Goal: Task Accomplishment & Management: Use online tool/utility

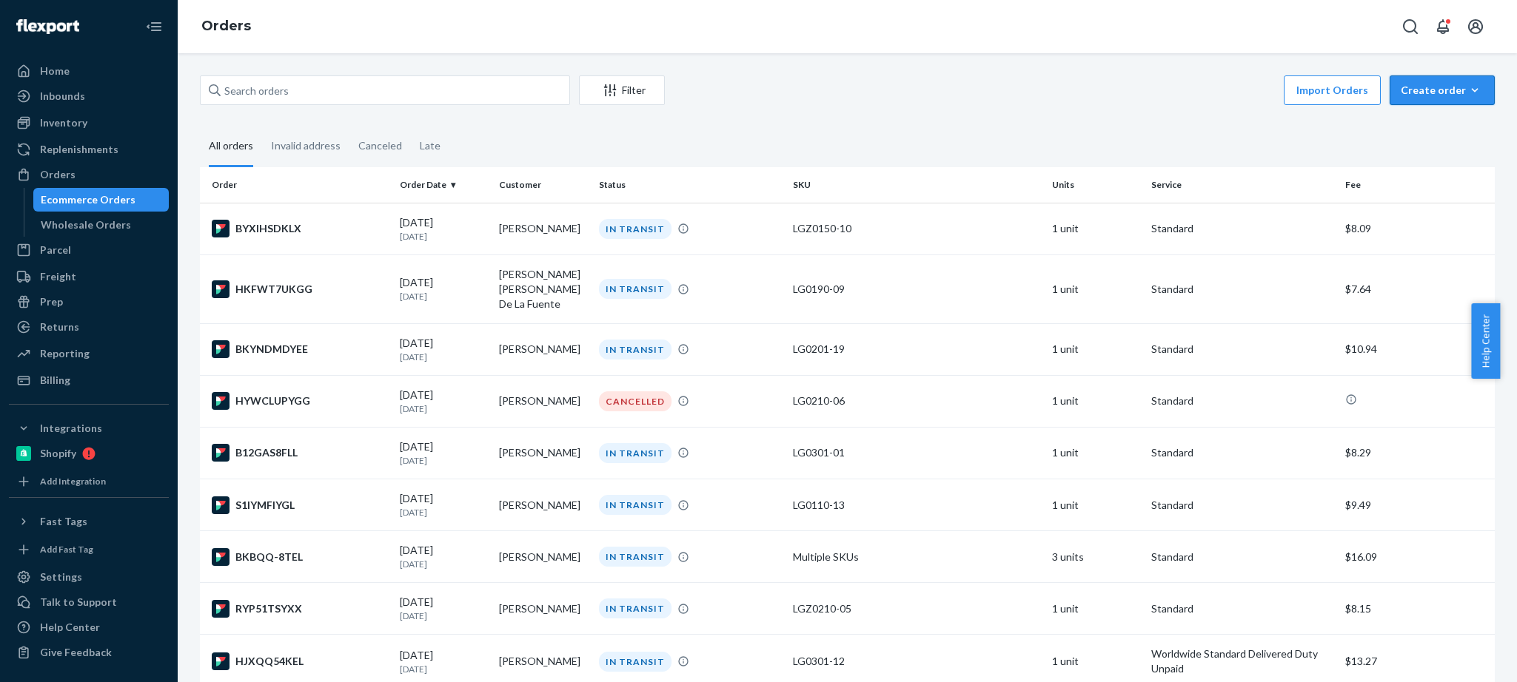
click at [1400, 95] on div "Create order" at bounding box center [1441, 90] width 83 height 15
click at [1409, 127] on span "Ecommerce order" at bounding box center [1451, 126] width 92 height 10
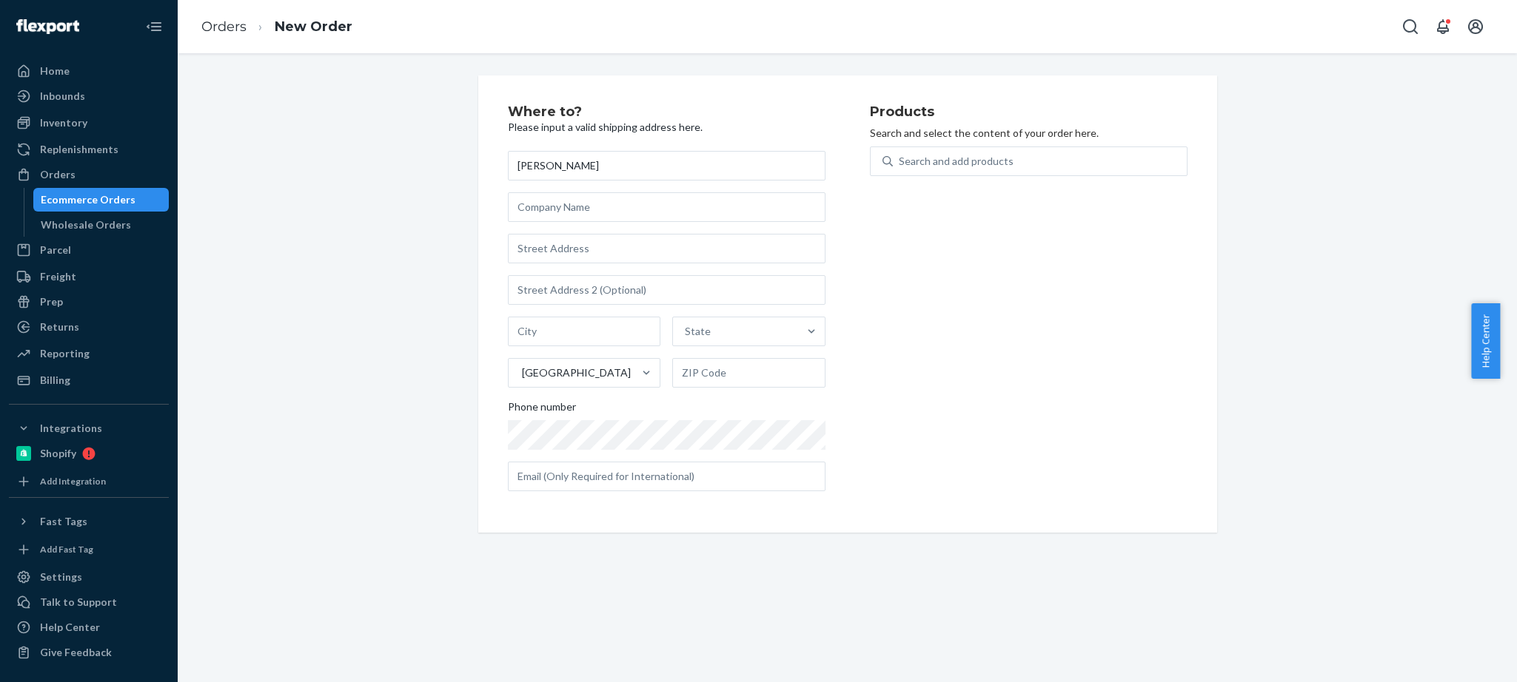
type input "[PERSON_NAME]"
click at [631, 251] on input "text" at bounding box center [667, 249] width 318 height 30
paste input "1047 [PERSON_NAME] Dr"
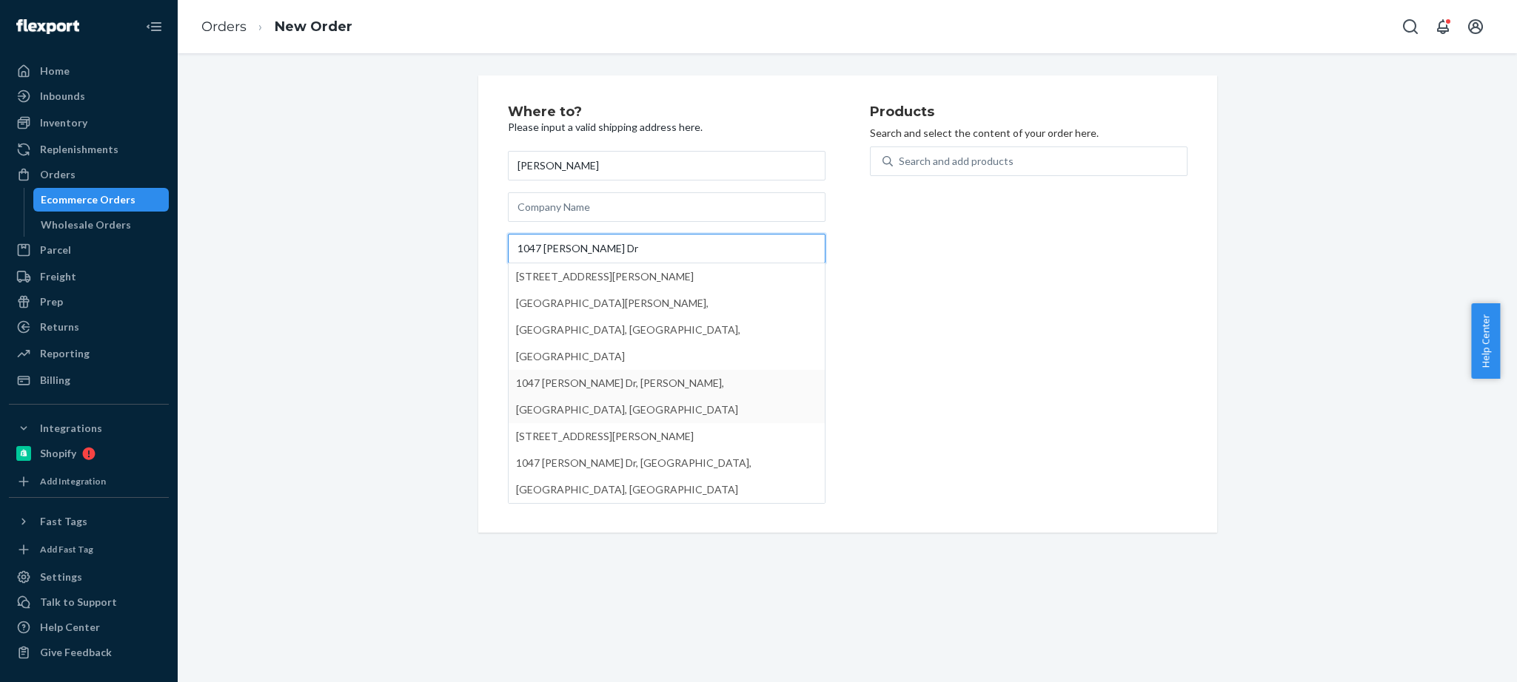
type input "1047 [PERSON_NAME] Dr"
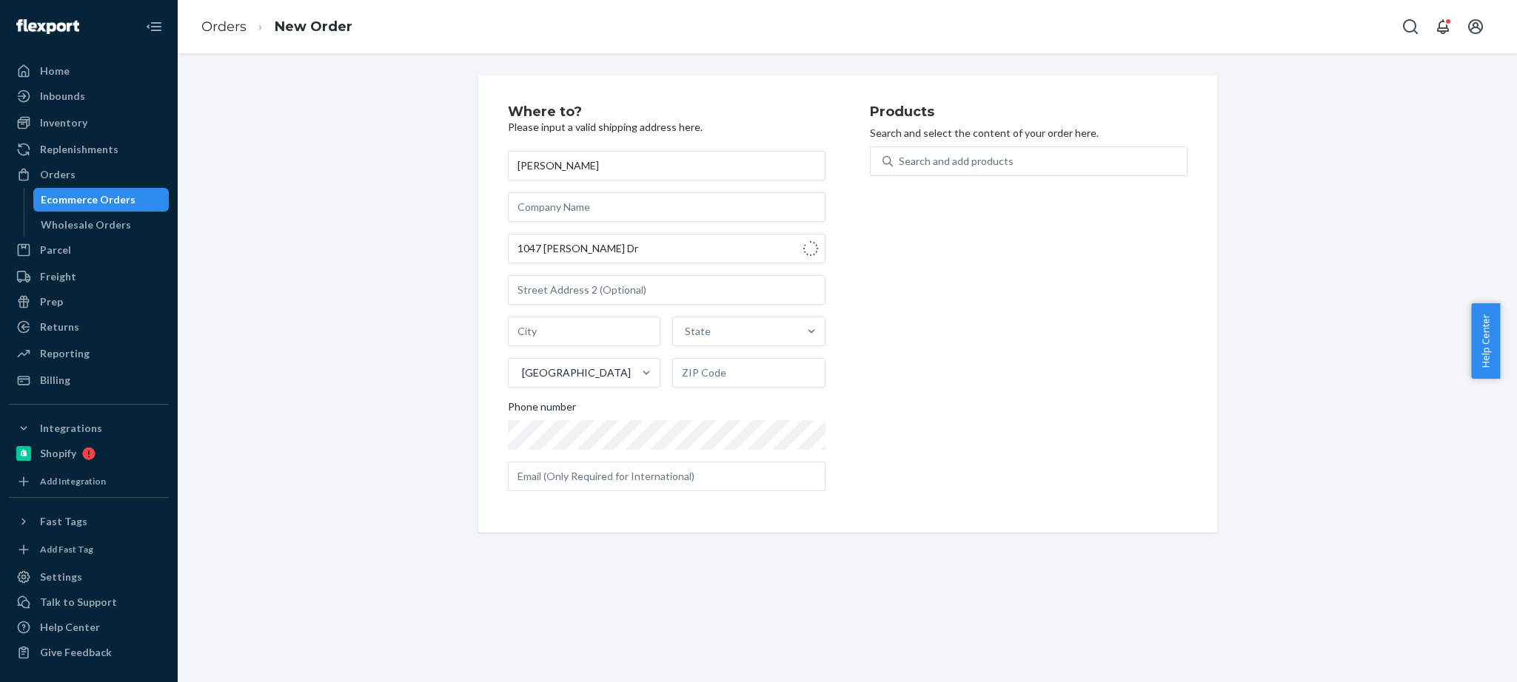
type input "[PERSON_NAME][GEOGRAPHIC_DATA]"
type input "93523"
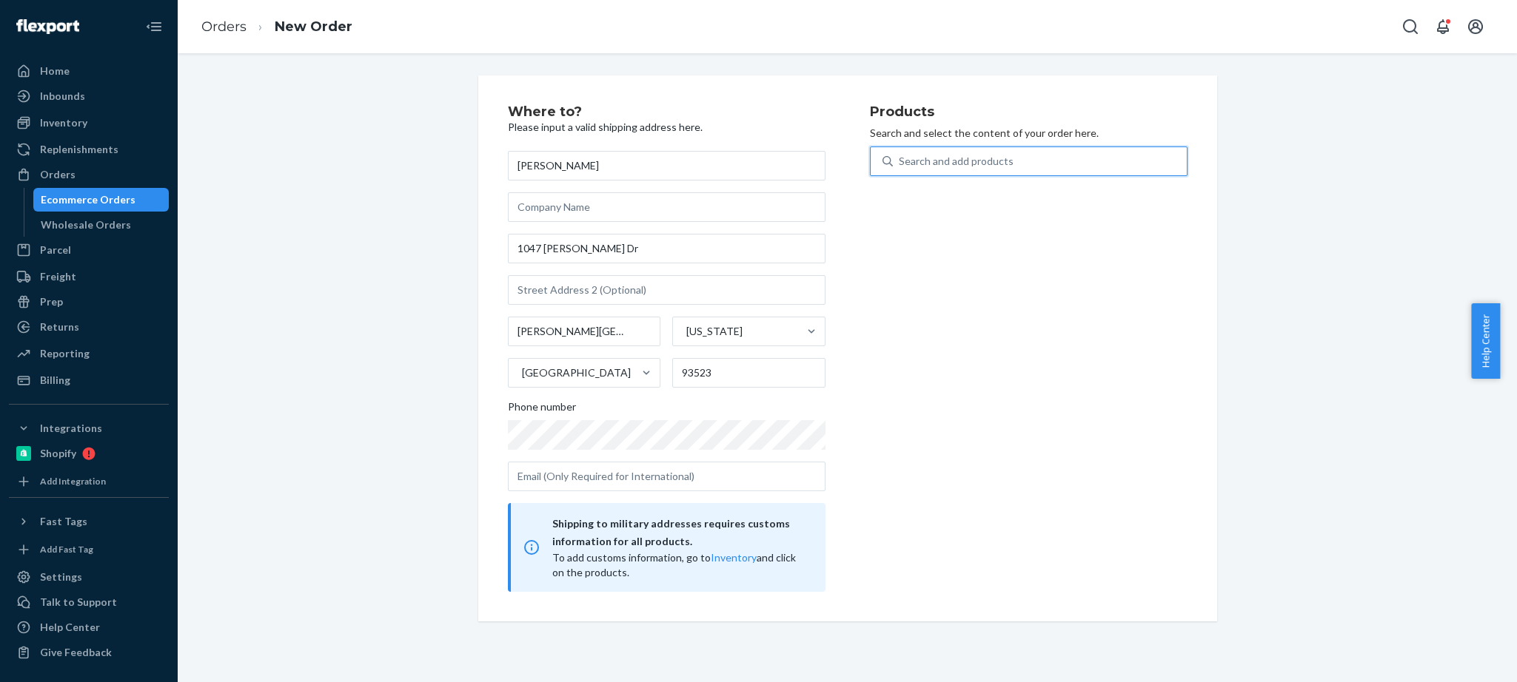
click at [899, 154] on div "Search and add products" at bounding box center [956, 161] width 115 height 15
click at [899, 154] on input "0 results available. Use Up and Down to choose options, press Enter to select t…" at bounding box center [899, 161] width 1 height 15
paste input "LG0190-07"
type input "LG0190-07"
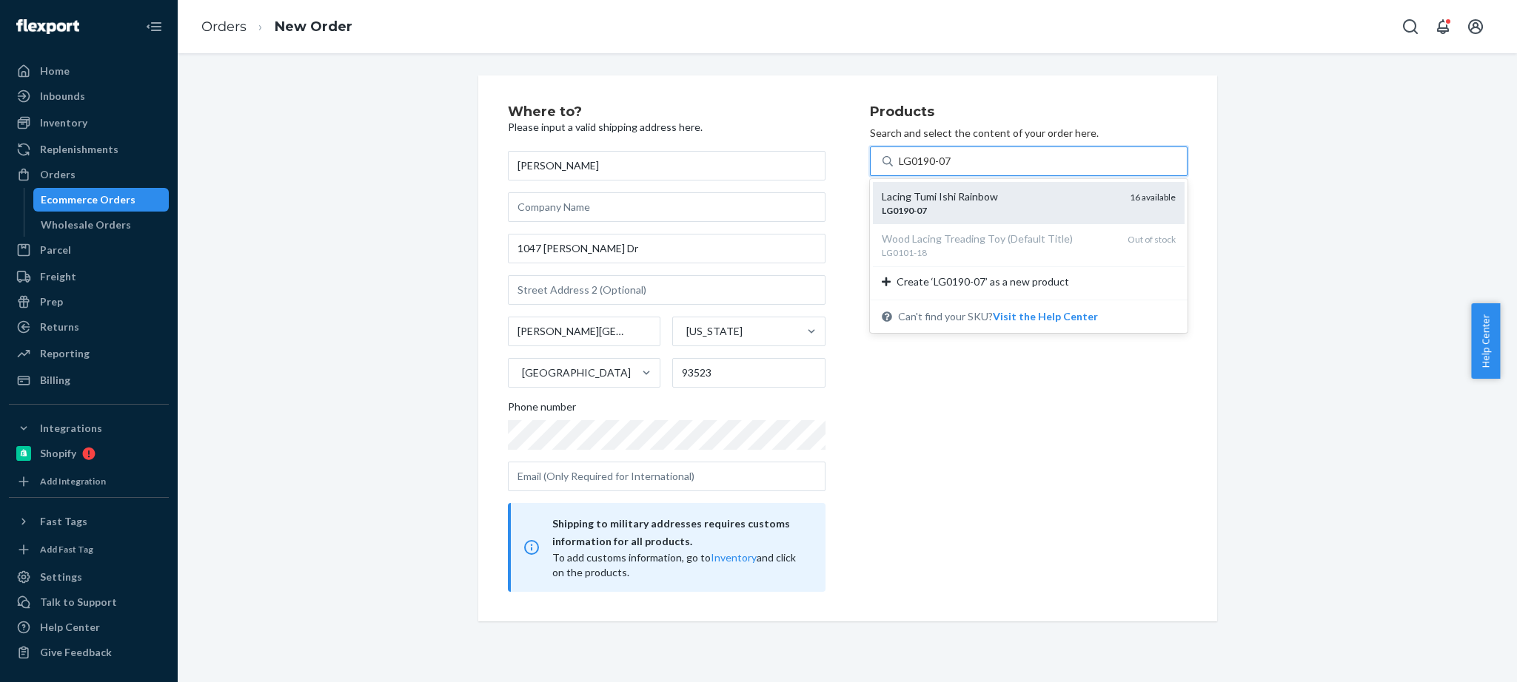
click at [987, 204] on div "LG0190 - 07" at bounding box center [1000, 210] width 236 height 13
click at [952, 169] on input "LG0190-07" at bounding box center [925, 161] width 53 height 15
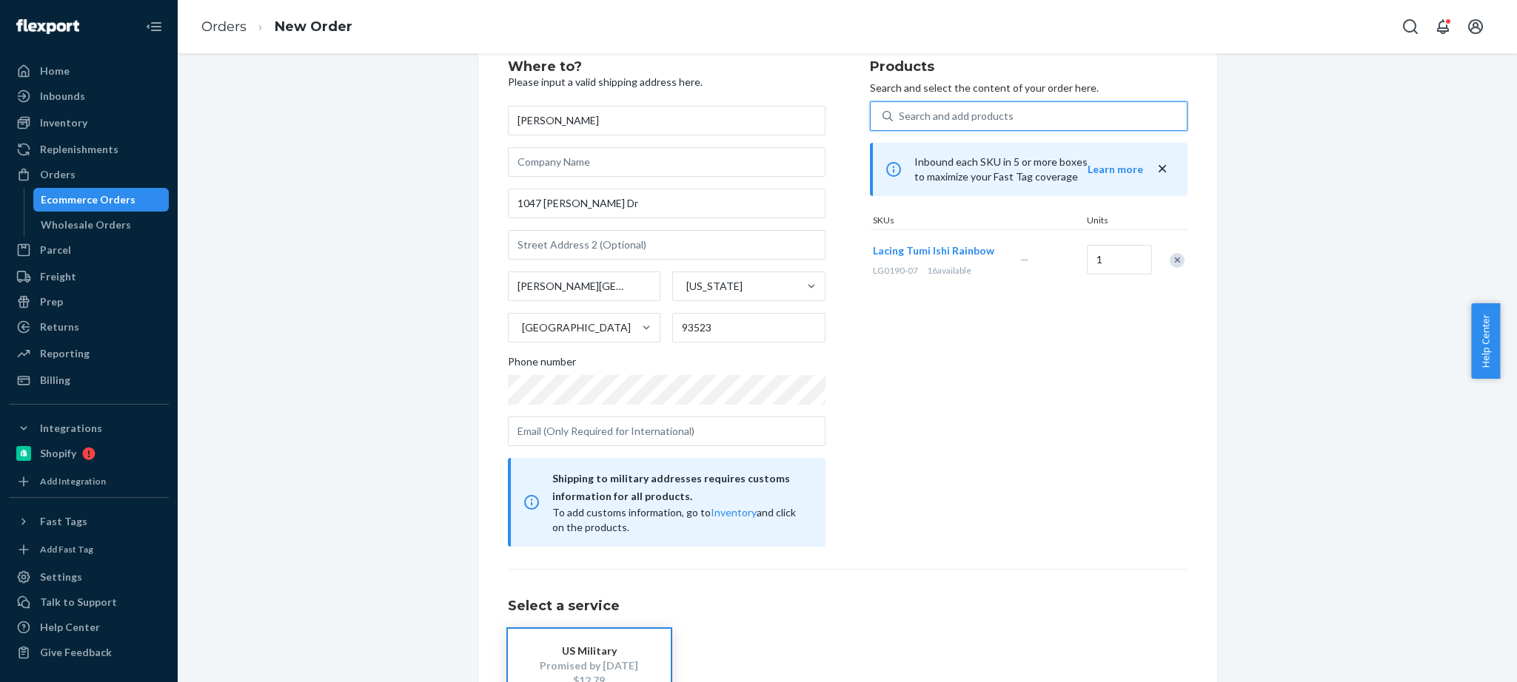
scroll to position [44, 0]
drag, startPoint x: 554, startPoint y: 283, endPoint x: 868, endPoint y: 326, distance: 317.6
click at [808, 311] on div "[PERSON_NAME][GEOGRAPHIC_DATA] [US_STATE] [GEOGRAPHIC_DATA] 93523" at bounding box center [667, 307] width 318 height 71
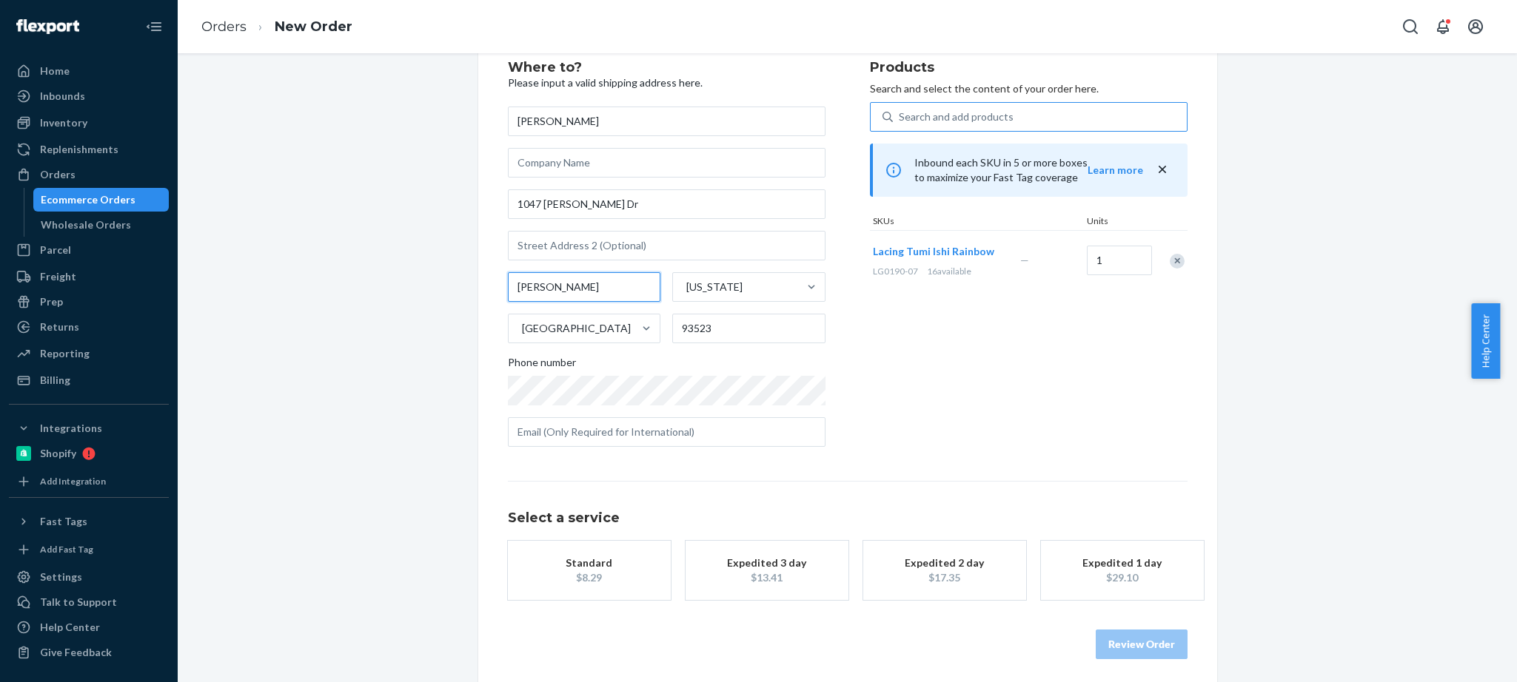
type input "[PERSON_NAME]"
click at [964, 386] on div "Products Search and select the content of your order here. Search and add produ…" at bounding box center [1029, 260] width 318 height 398
click at [598, 566] on div "Standard" at bounding box center [589, 563] width 118 height 15
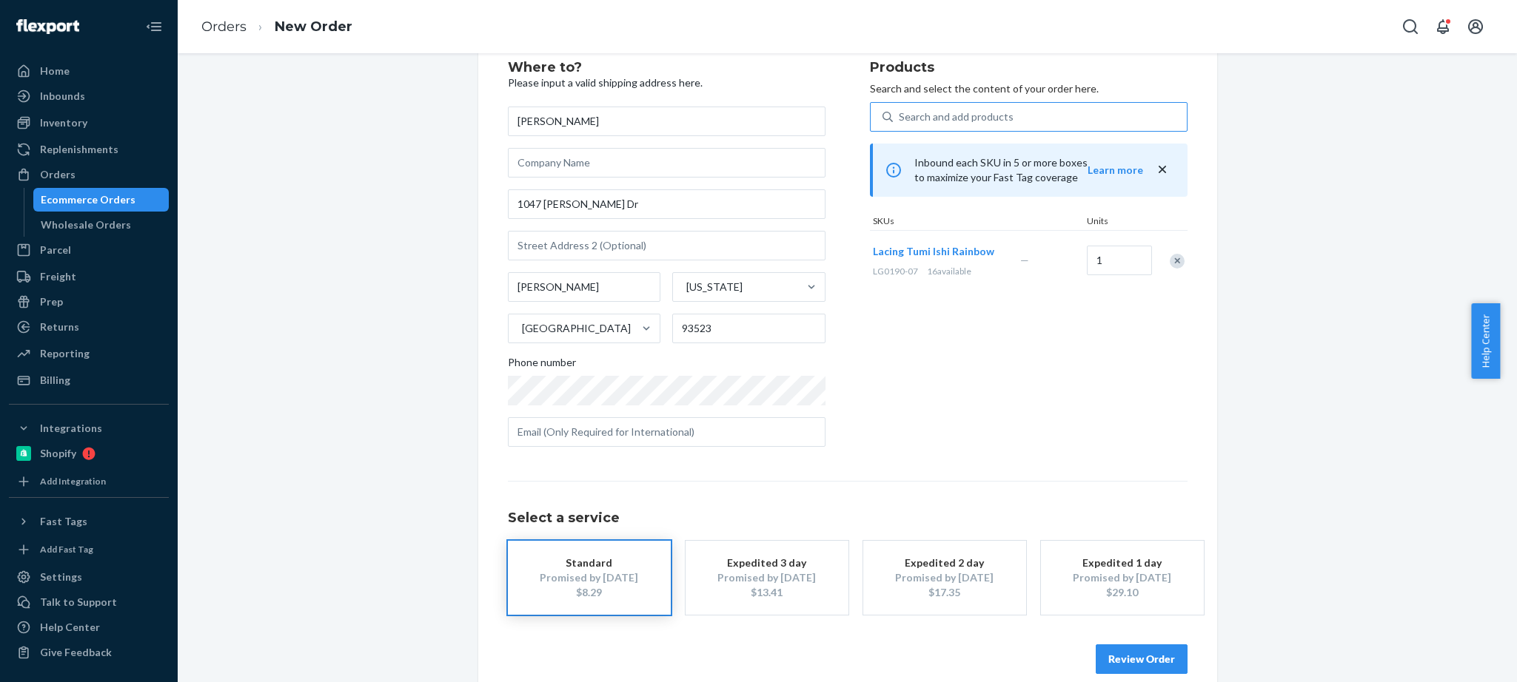
click at [1138, 656] on button "Review Order" at bounding box center [1142, 660] width 92 height 30
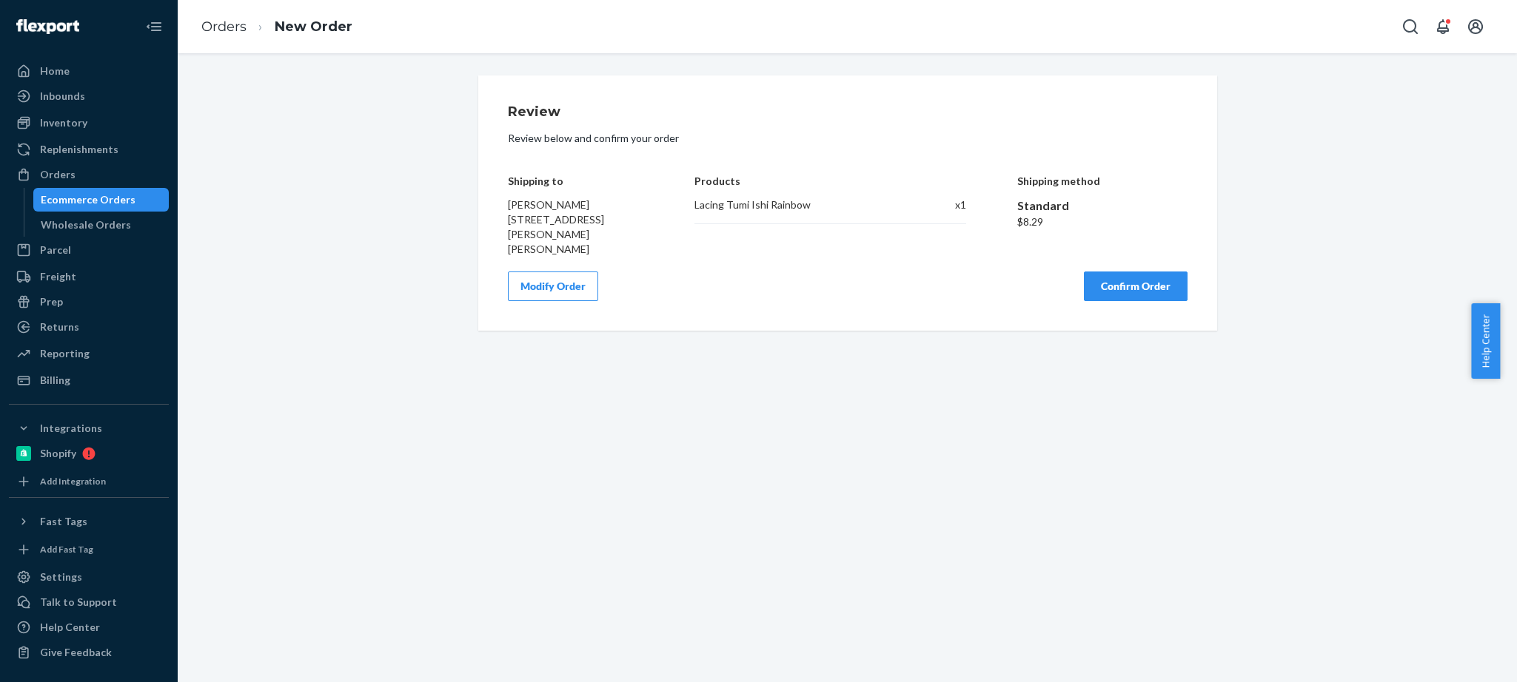
scroll to position [0, 0]
click at [1107, 272] on button "Confirm Order" at bounding box center [1136, 287] width 104 height 30
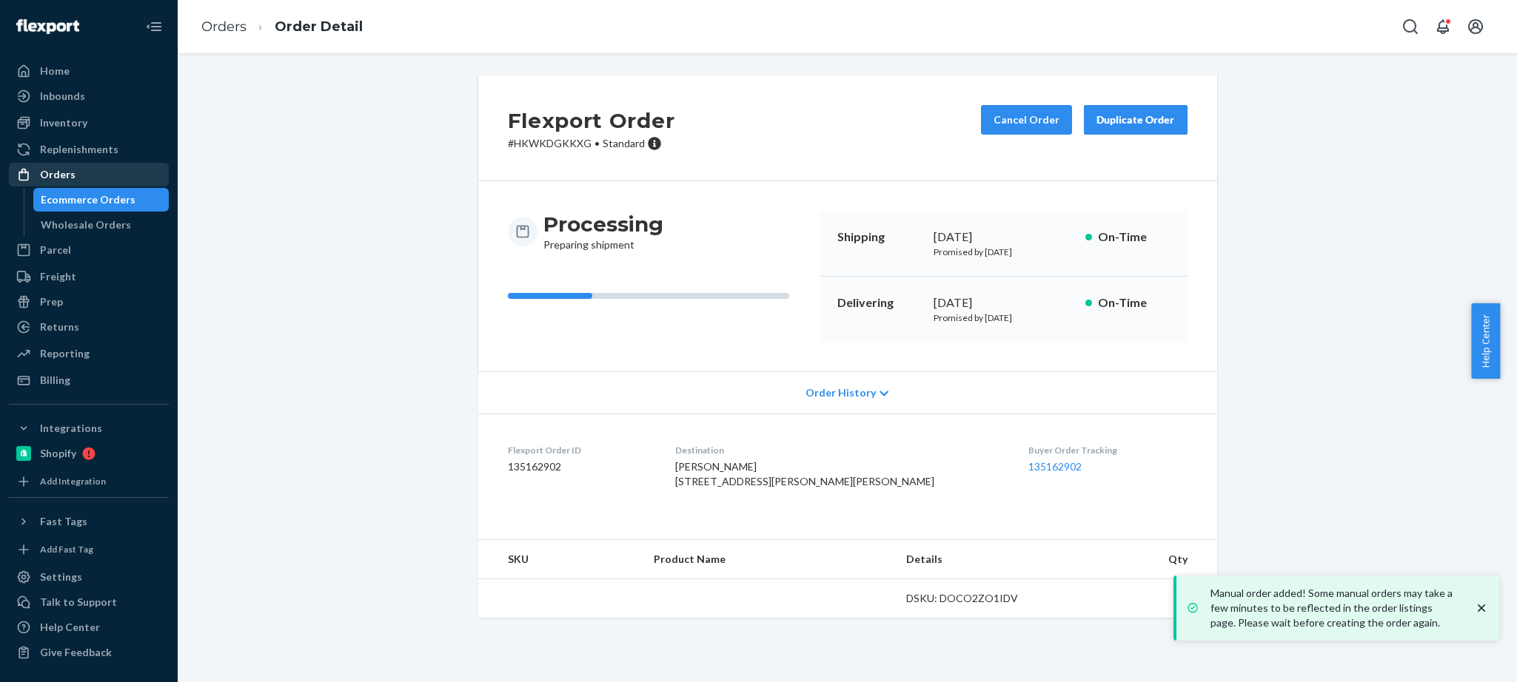
click at [53, 164] on div "Orders" at bounding box center [88, 174] width 157 height 21
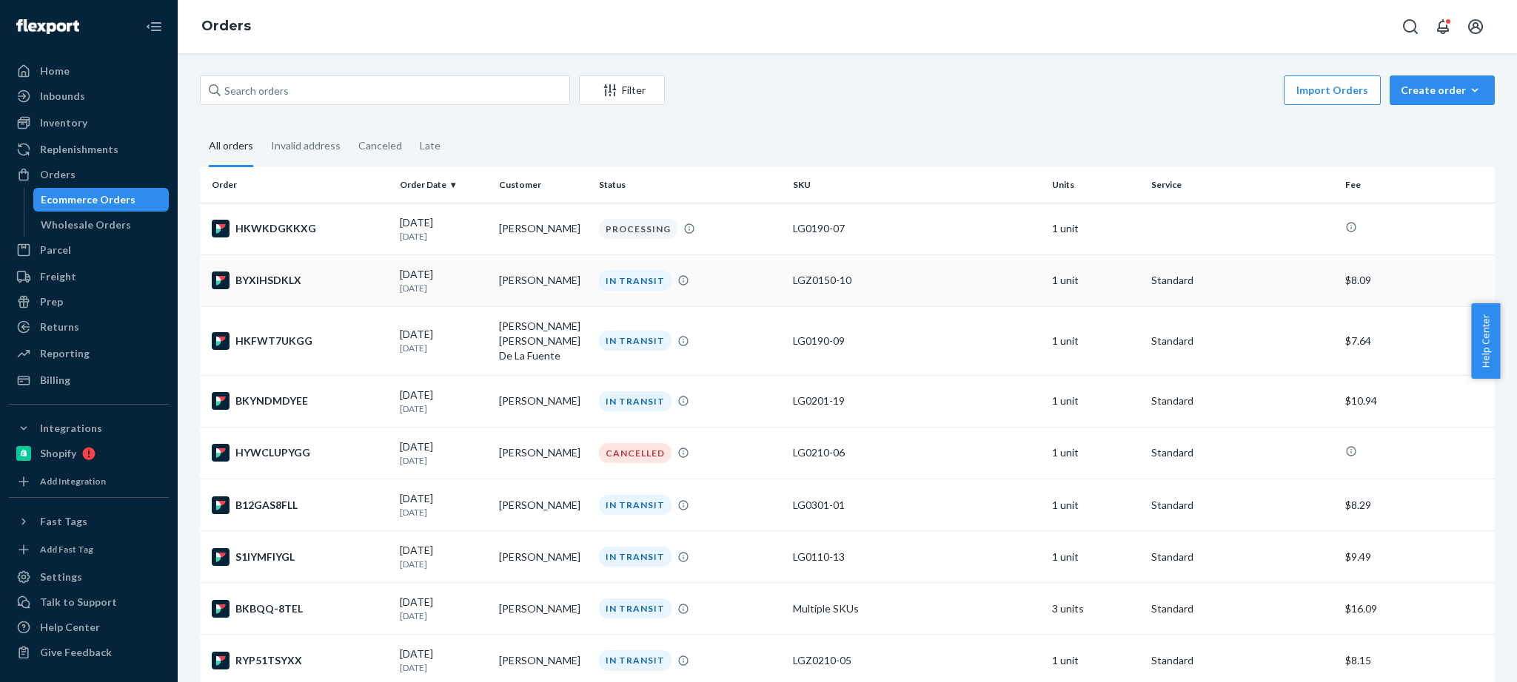
click at [500, 269] on td "[PERSON_NAME]" at bounding box center [542, 281] width 99 height 52
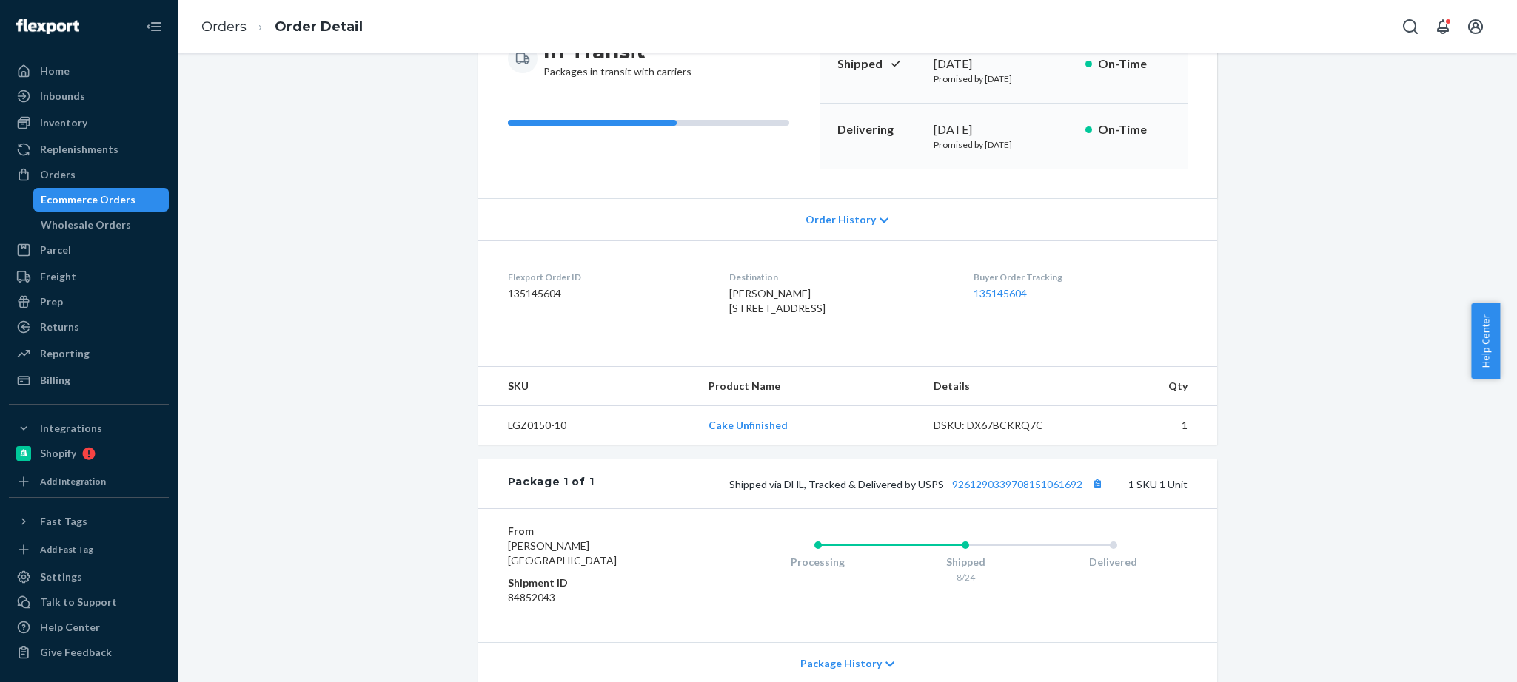
scroll to position [302, 0]
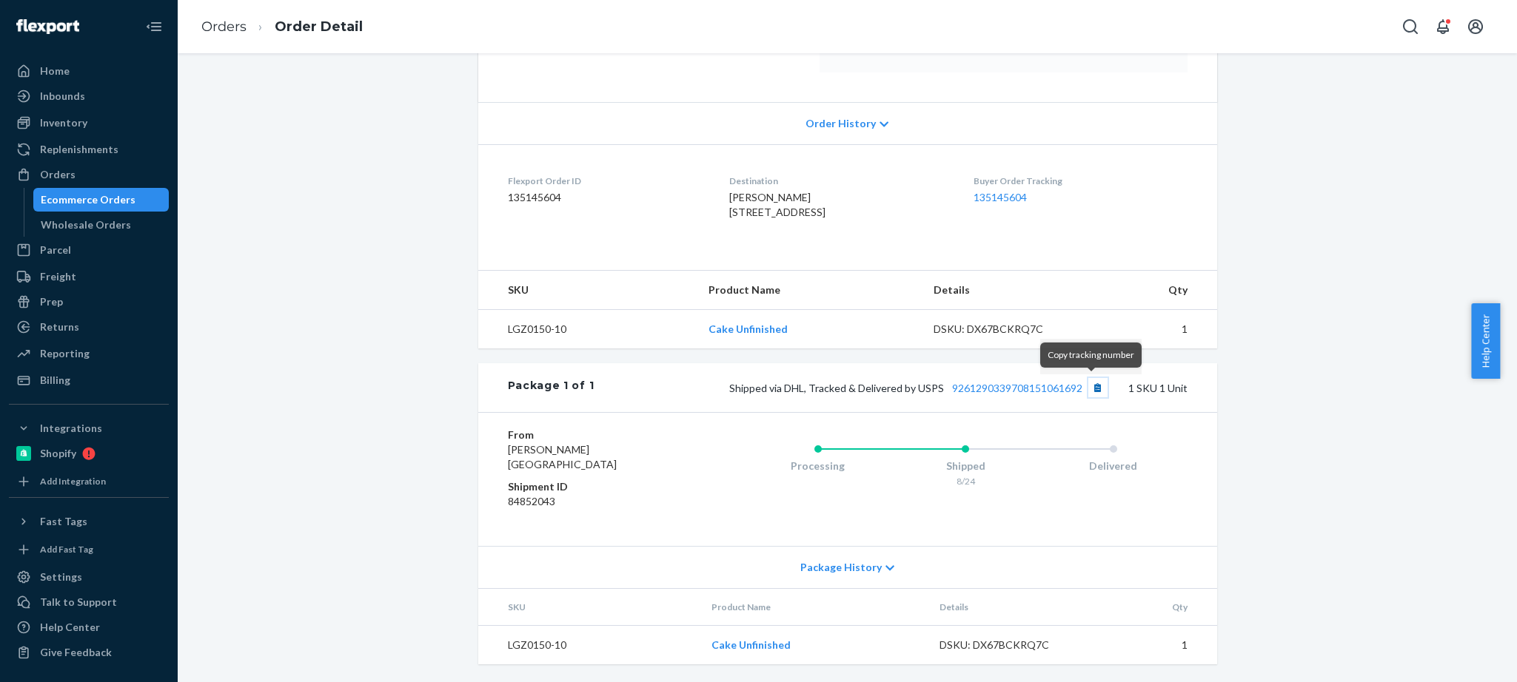
click at [1093, 386] on button "Copy tracking number" at bounding box center [1097, 387] width 19 height 19
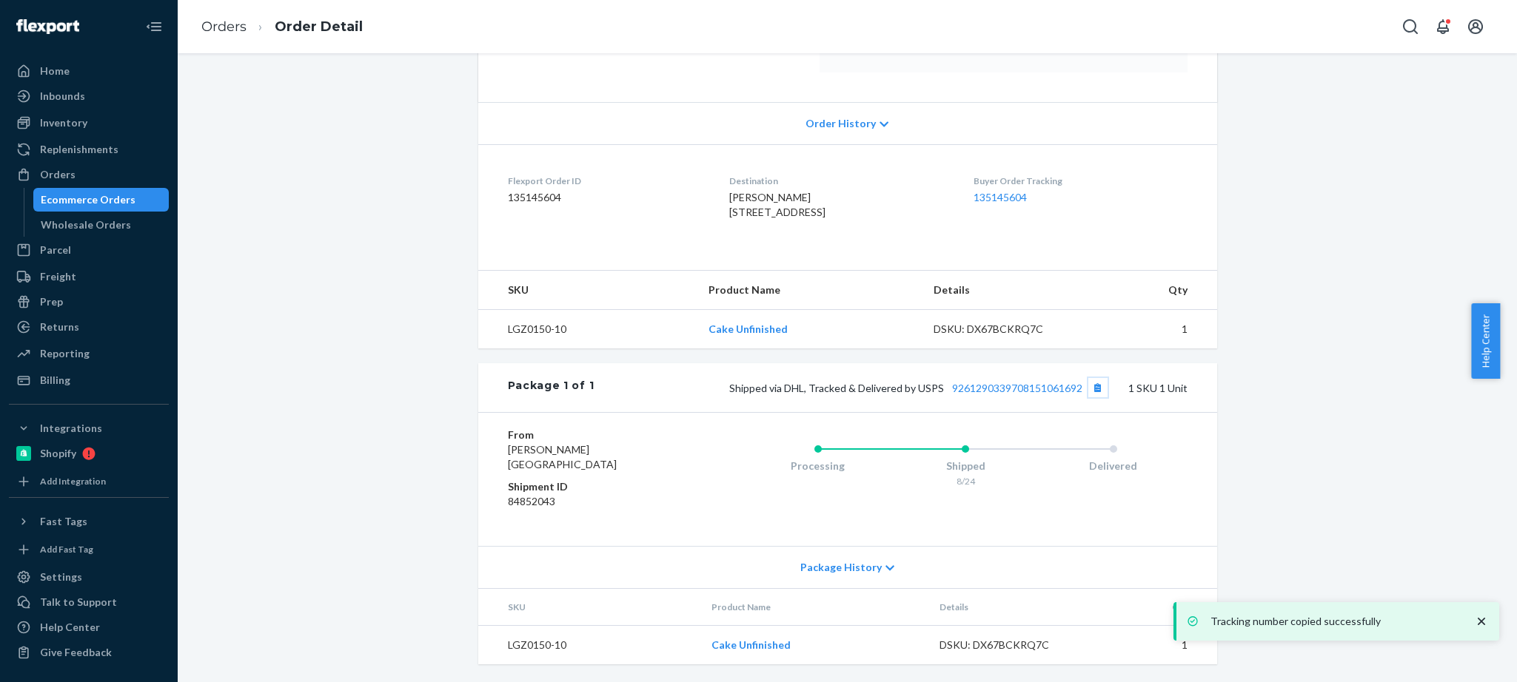
scroll to position [0, 0]
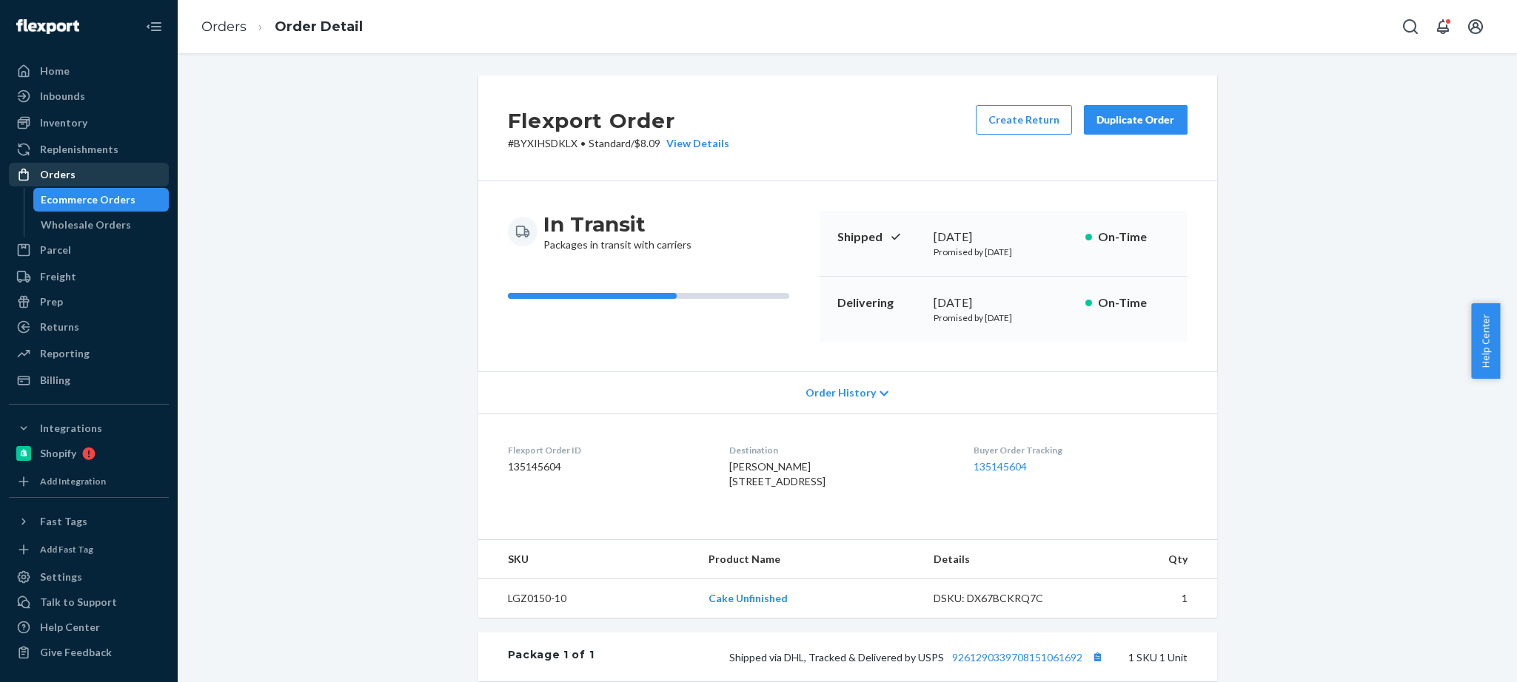
click at [71, 181] on div "Orders" at bounding box center [58, 174] width 36 height 15
